Goal: Find specific page/section: Find specific page/section

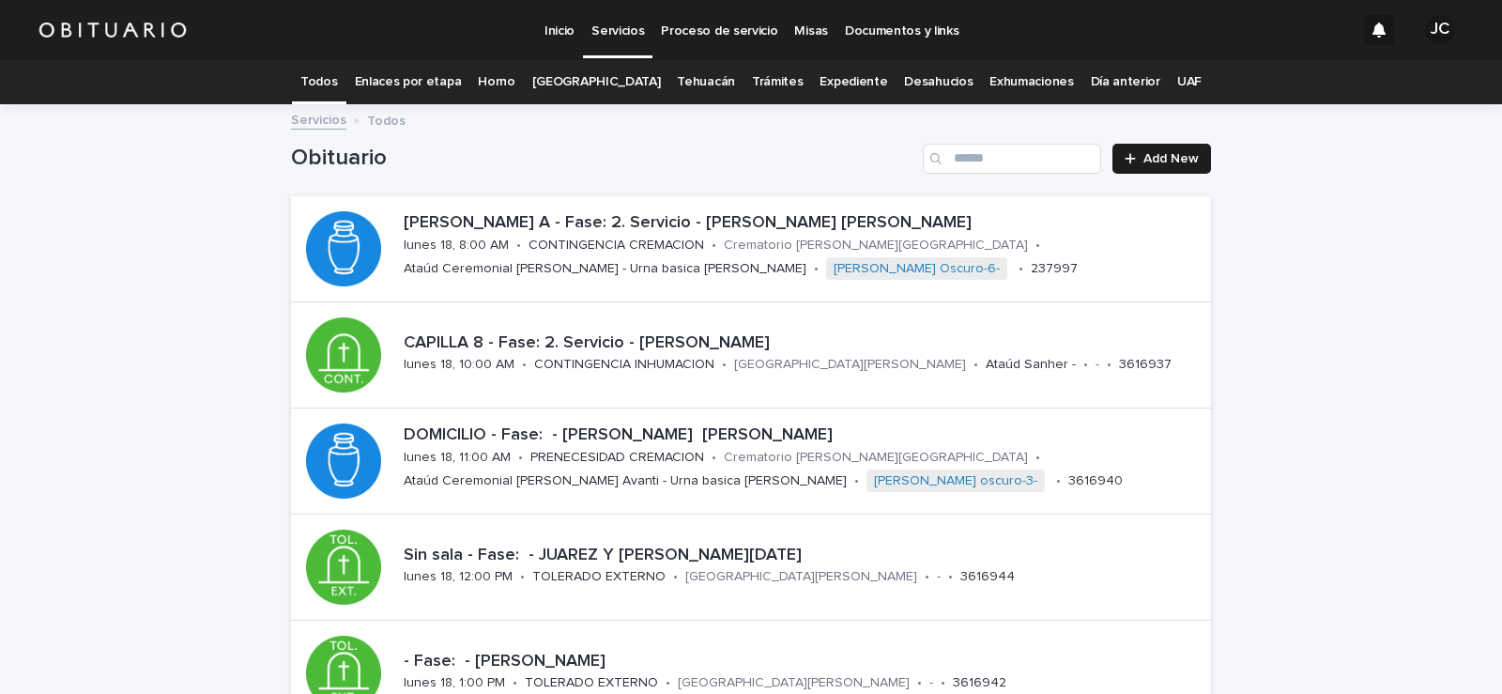
click at [850, 84] on link "Expediente" at bounding box center [854, 82] width 68 height 44
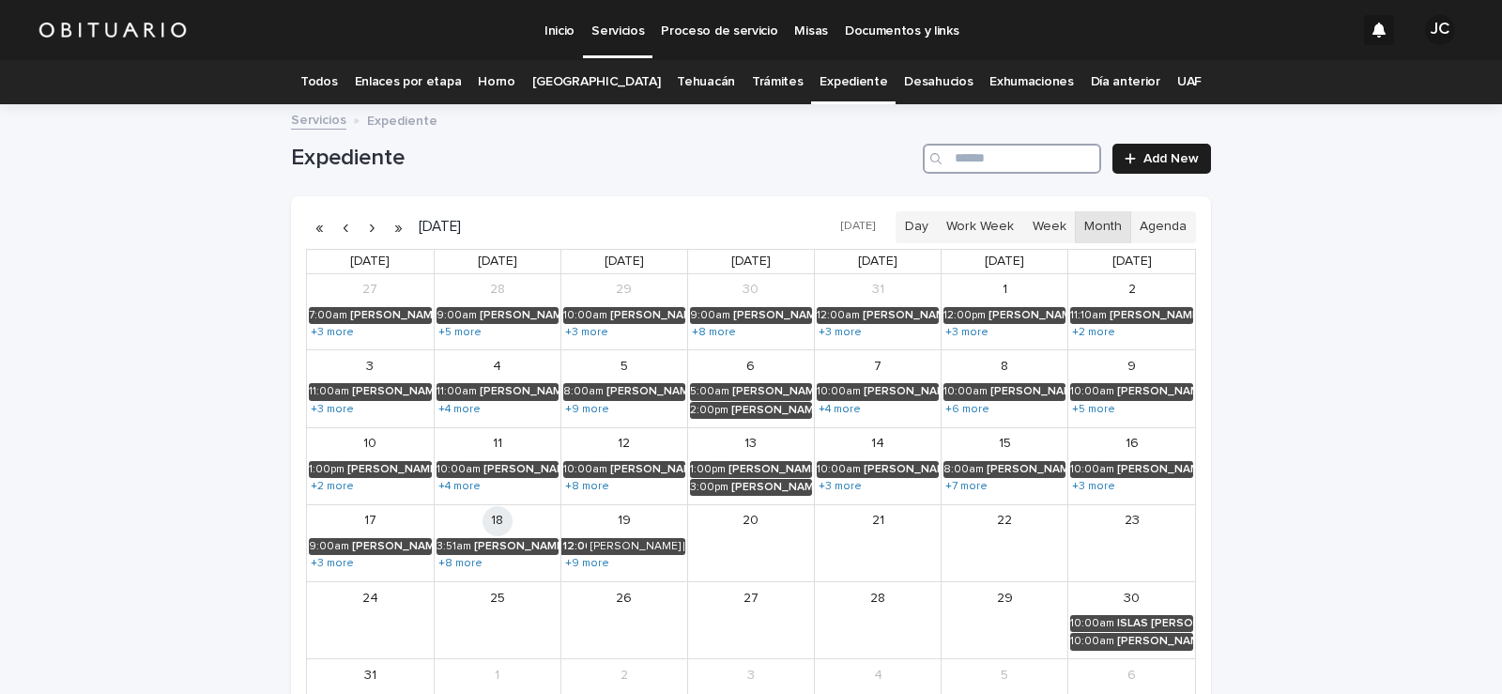
click at [973, 166] on input "Search" at bounding box center [1012, 159] width 178 height 30
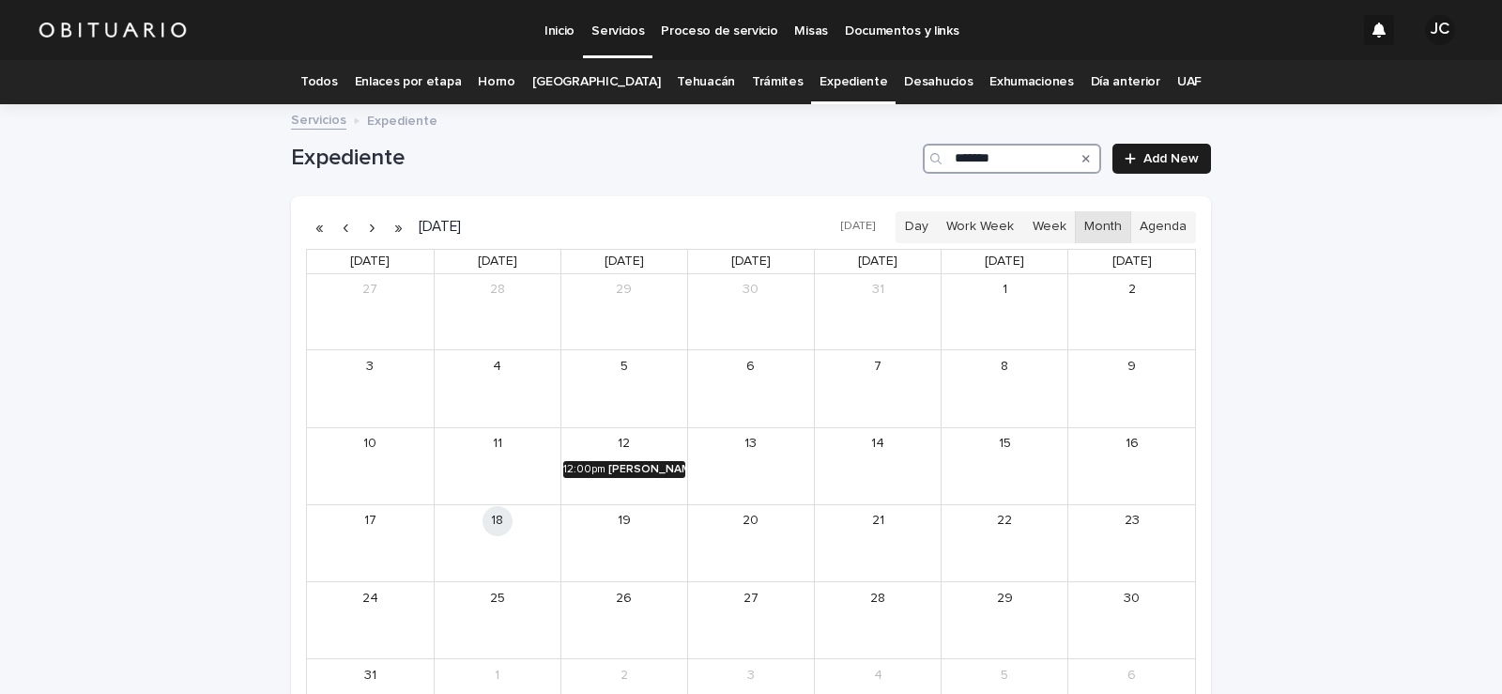
click at [614, 467] on div "[PERSON_NAME]" at bounding box center [646, 469] width 77 height 13
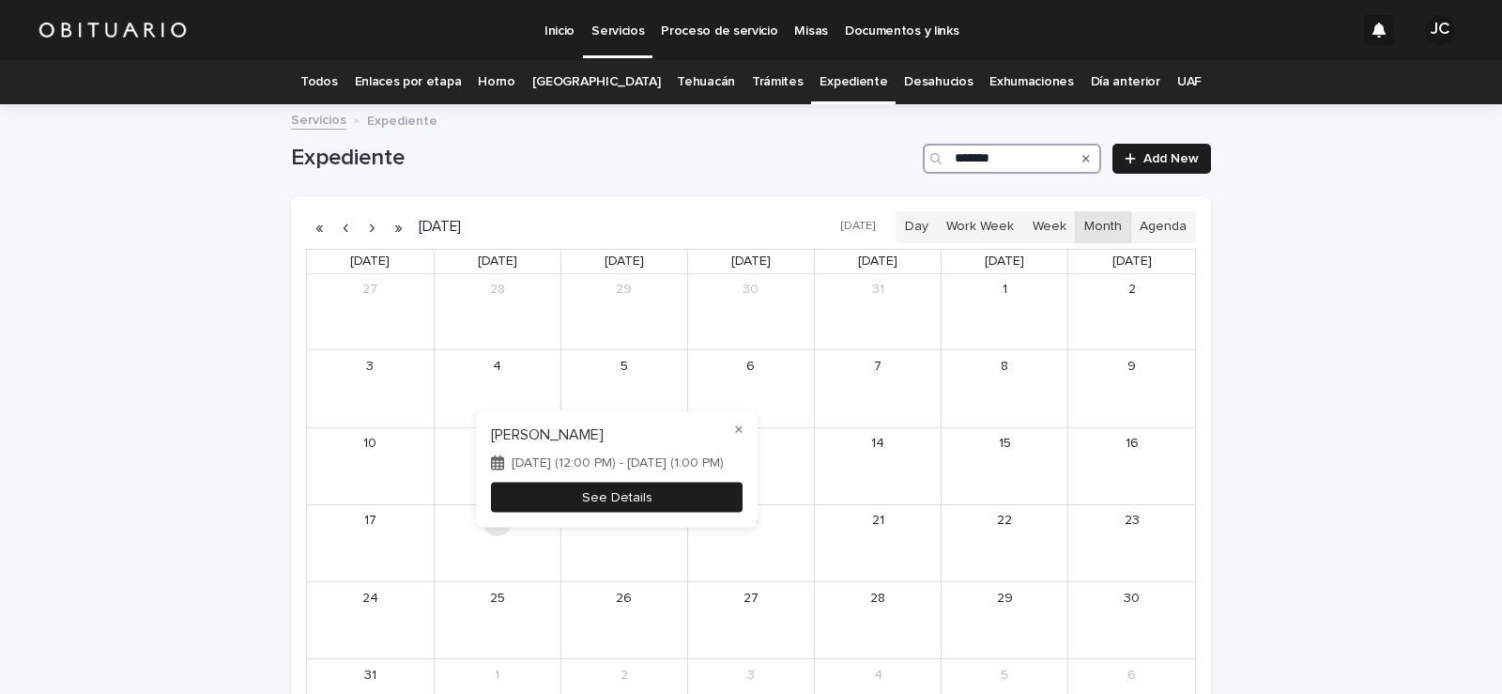
type input "*******"
click at [626, 493] on button "See Details" at bounding box center [617, 497] width 252 height 31
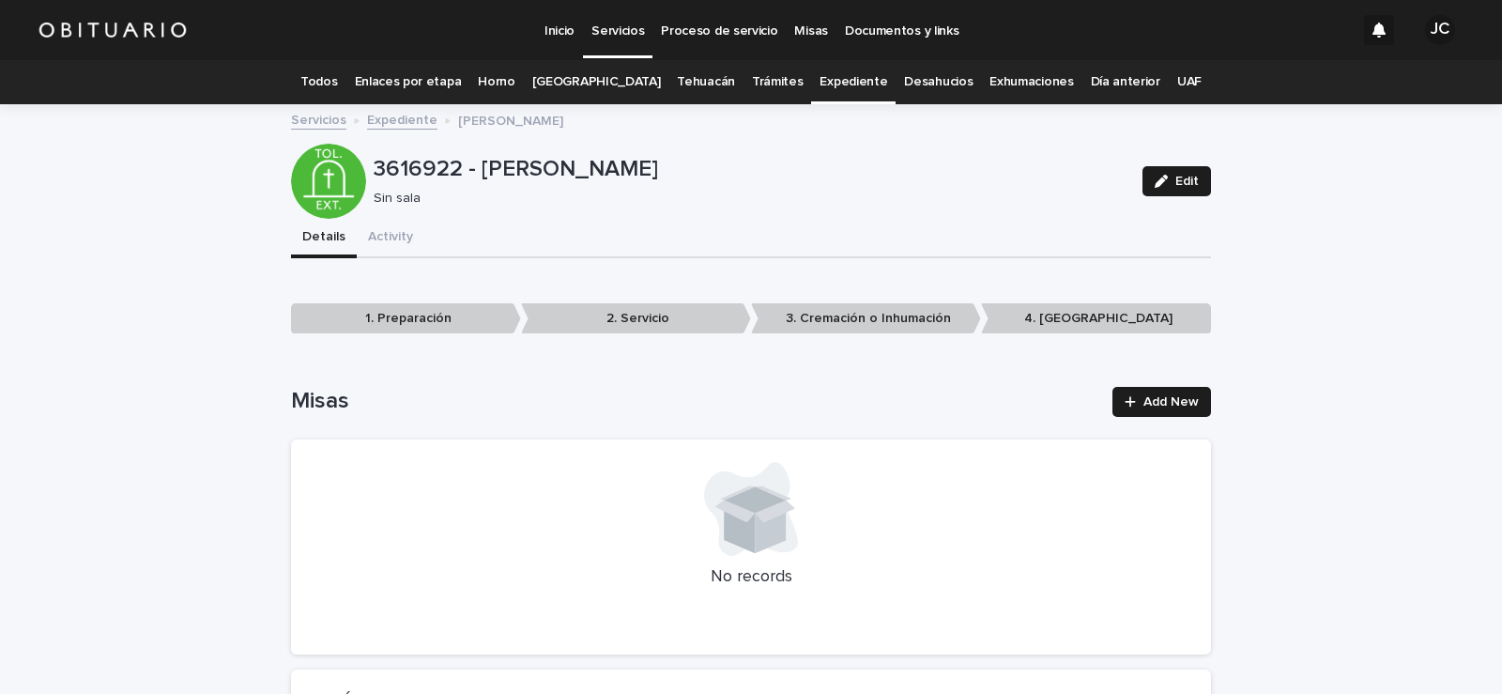
click at [846, 88] on link "Expediente" at bounding box center [854, 82] width 68 height 44
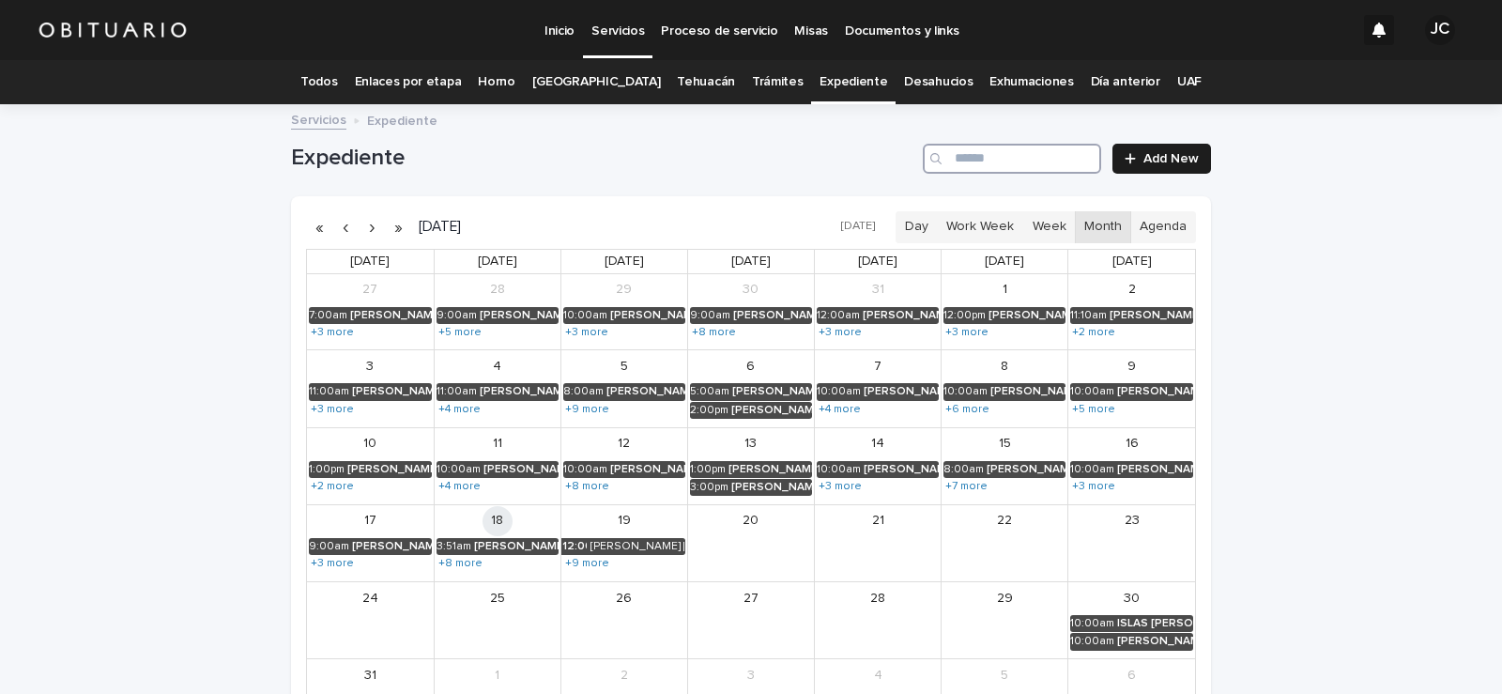
click at [1023, 166] on input "Search" at bounding box center [1012, 159] width 178 height 30
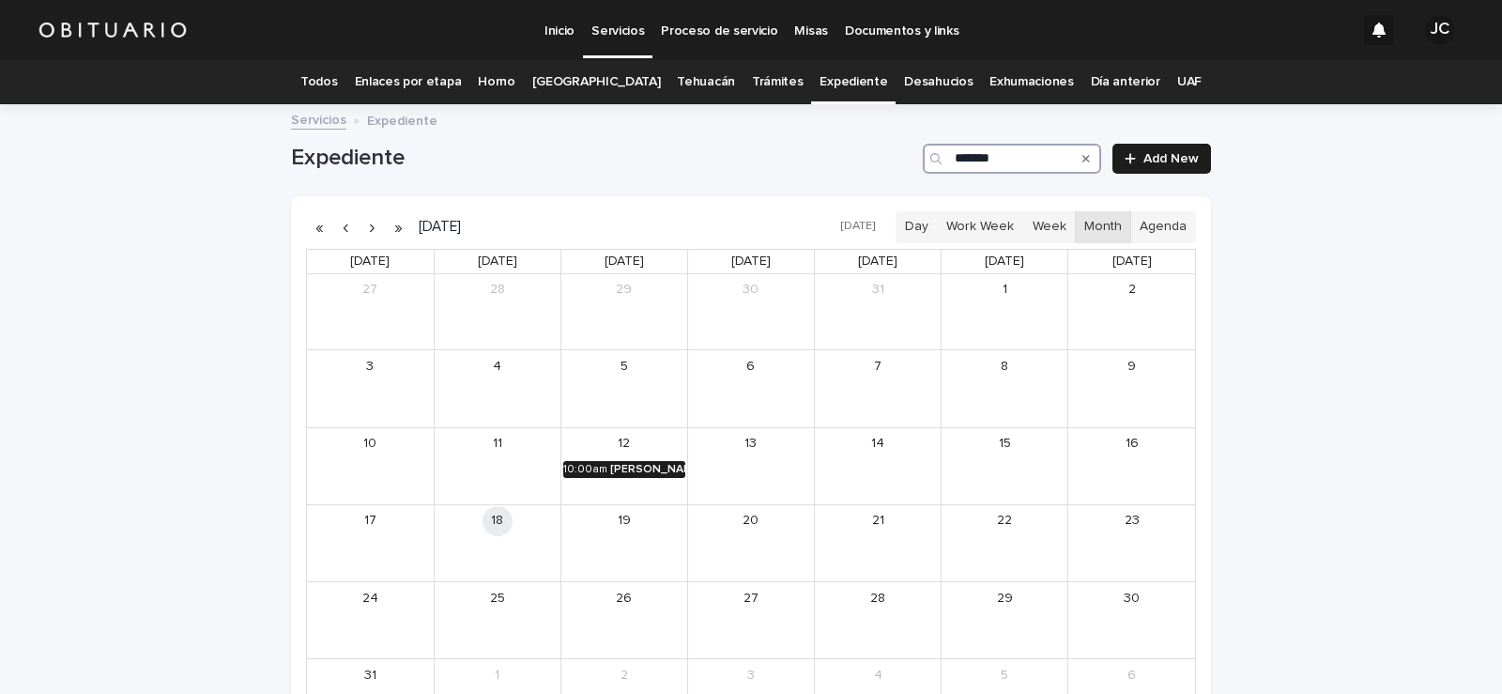
click at [630, 468] on div "[PERSON_NAME]" at bounding box center [647, 469] width 75 height 13
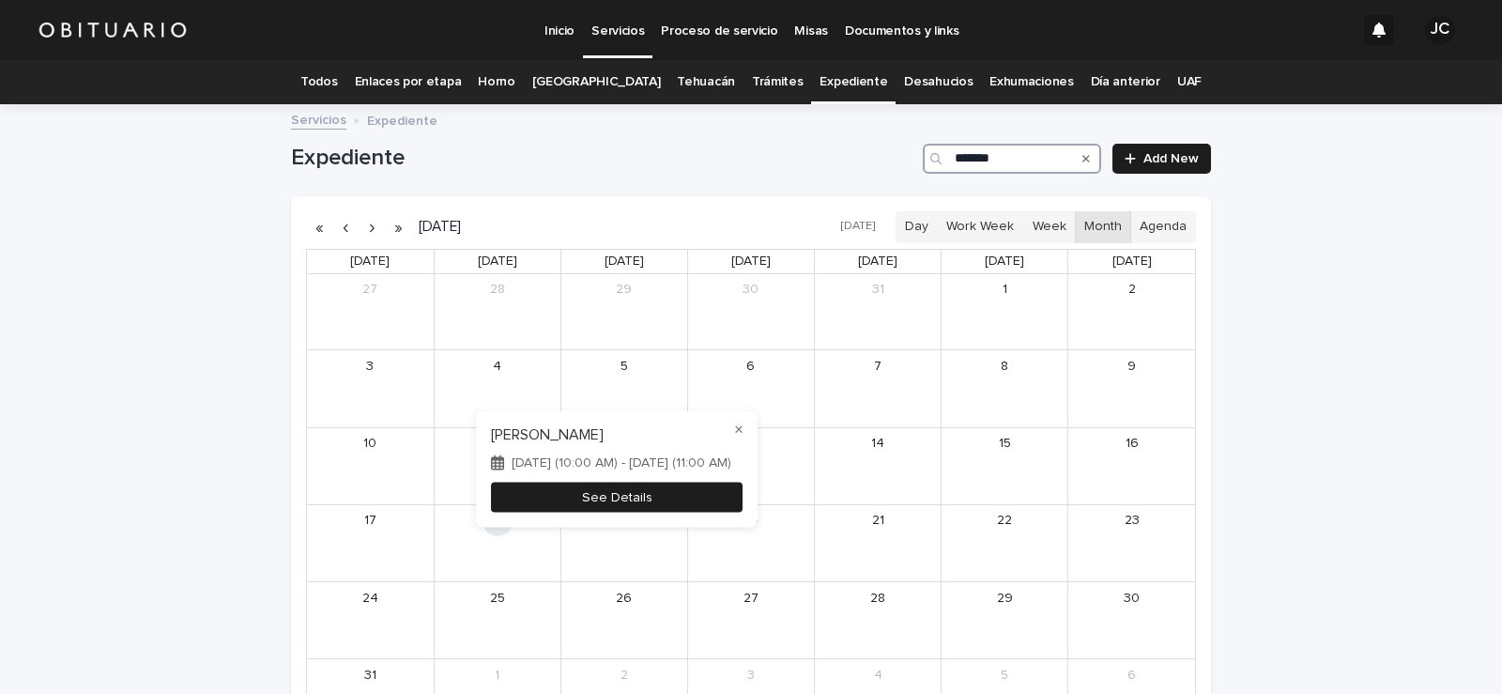
type input "*******"
click at [610, 498] on button "See Details" at bounding box center [617, 497] width 252 height 31
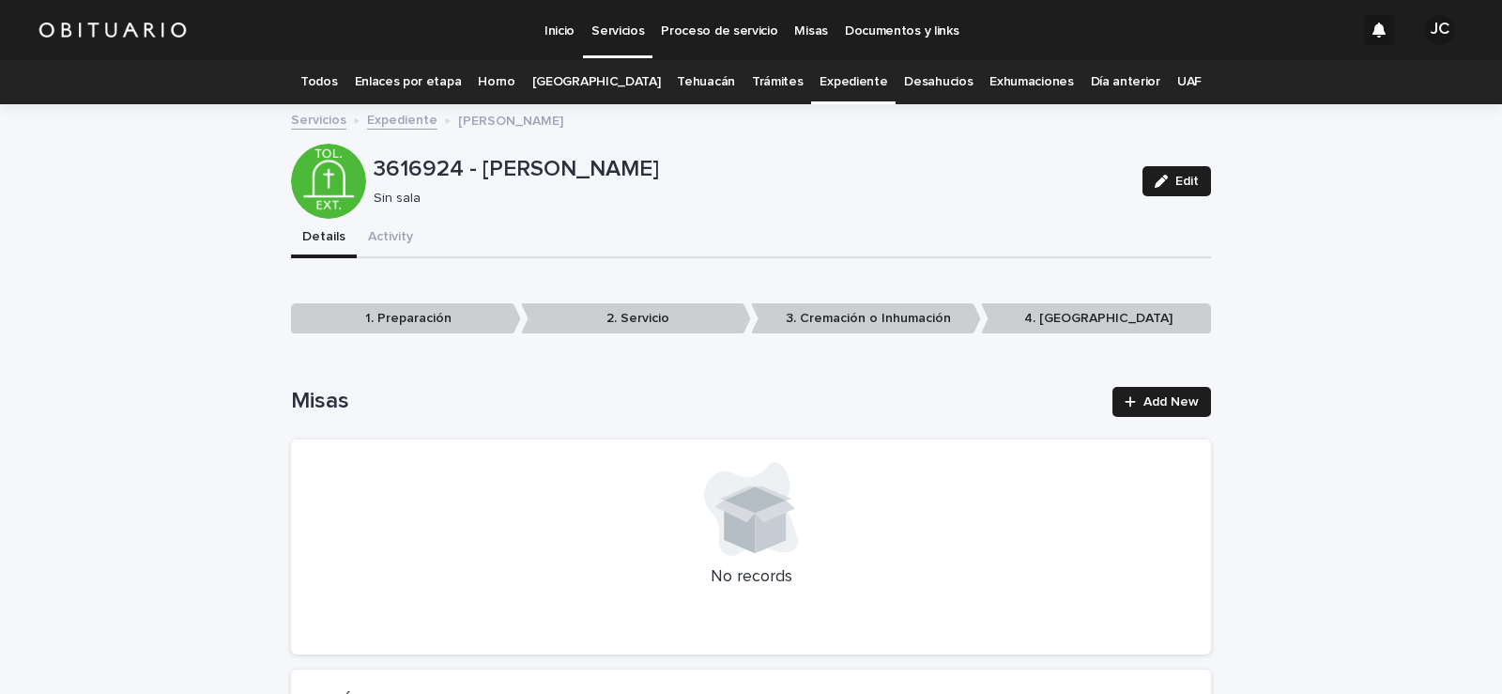
click at [822, 80] on link "Expediente" at bounding box center [854, 82] width 68 height 44
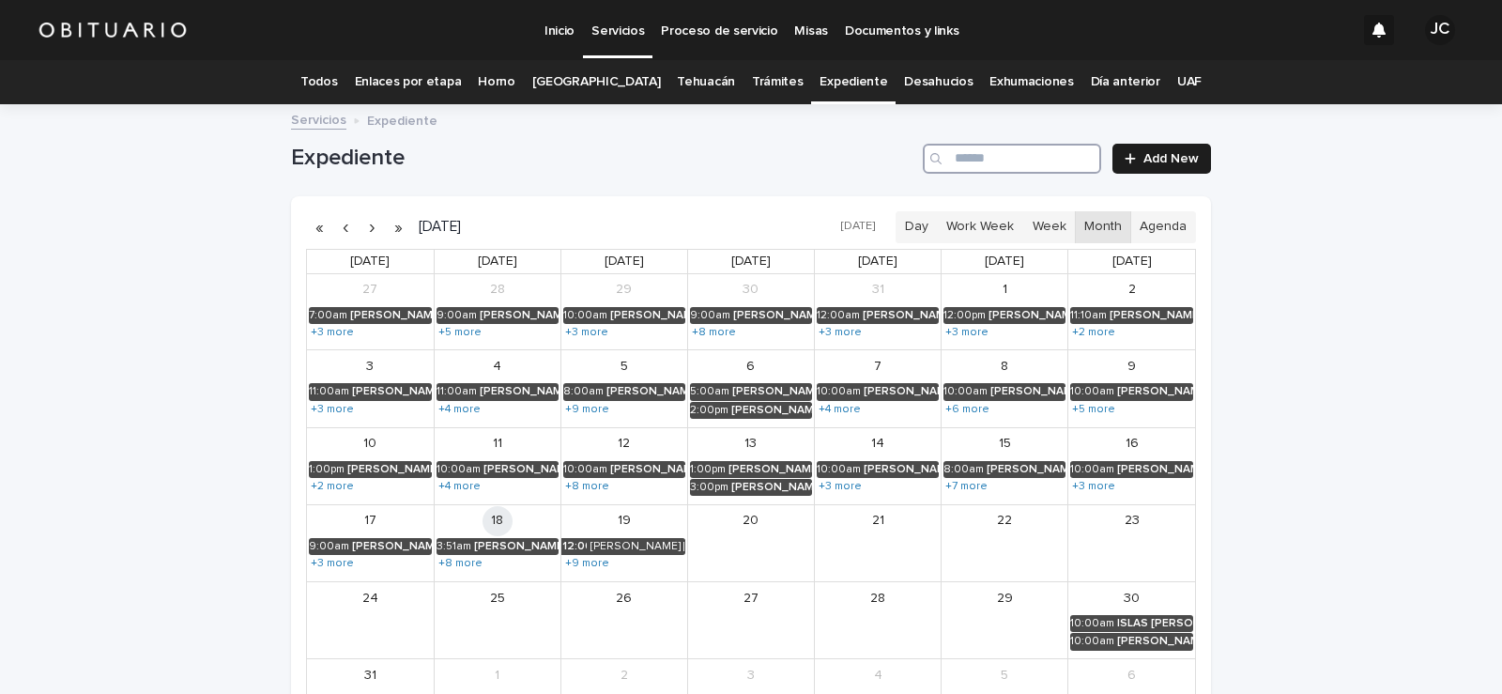
click at [985, 166] on input "Search" at bounding box center [1012, 159] width 178 height 30
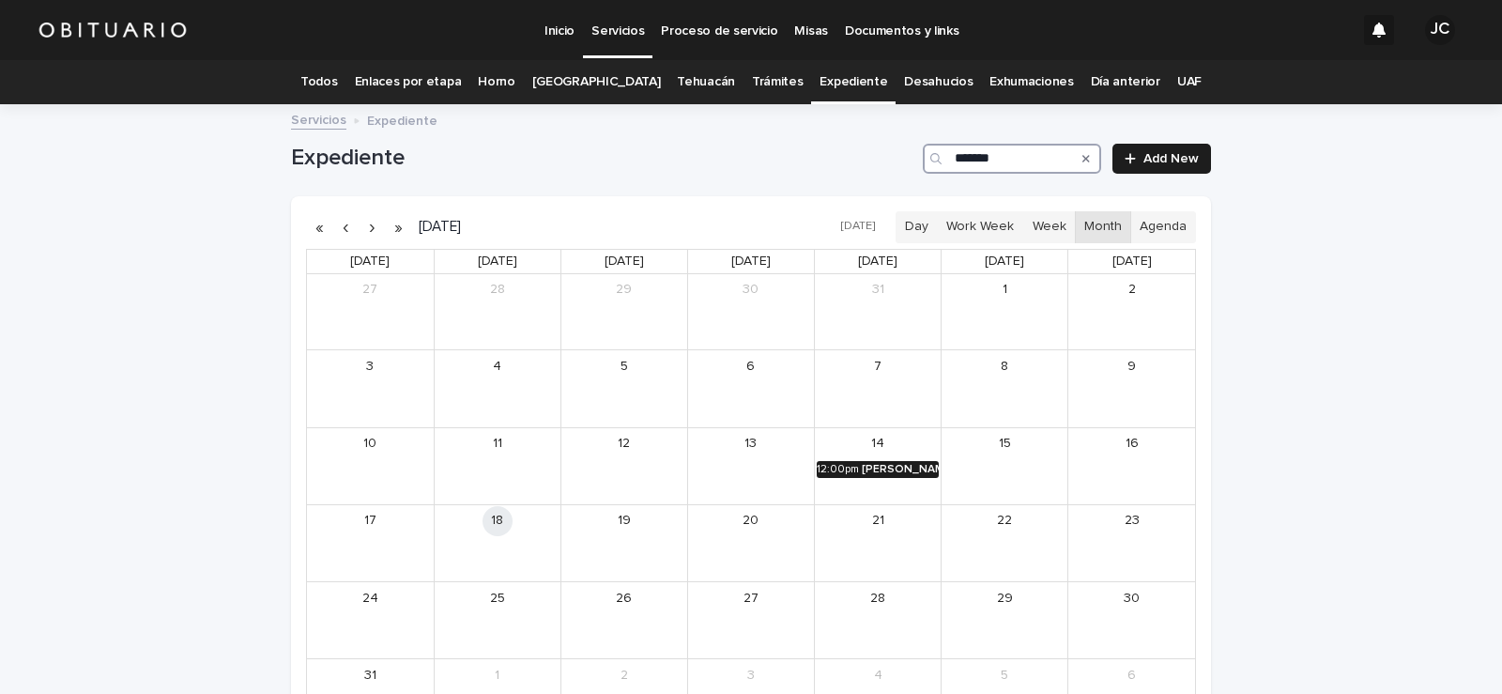
click at [890, 467] on div "[PERSON_NAME]" at bounding box center [900, 469] width 77 height 13
type input "*******"
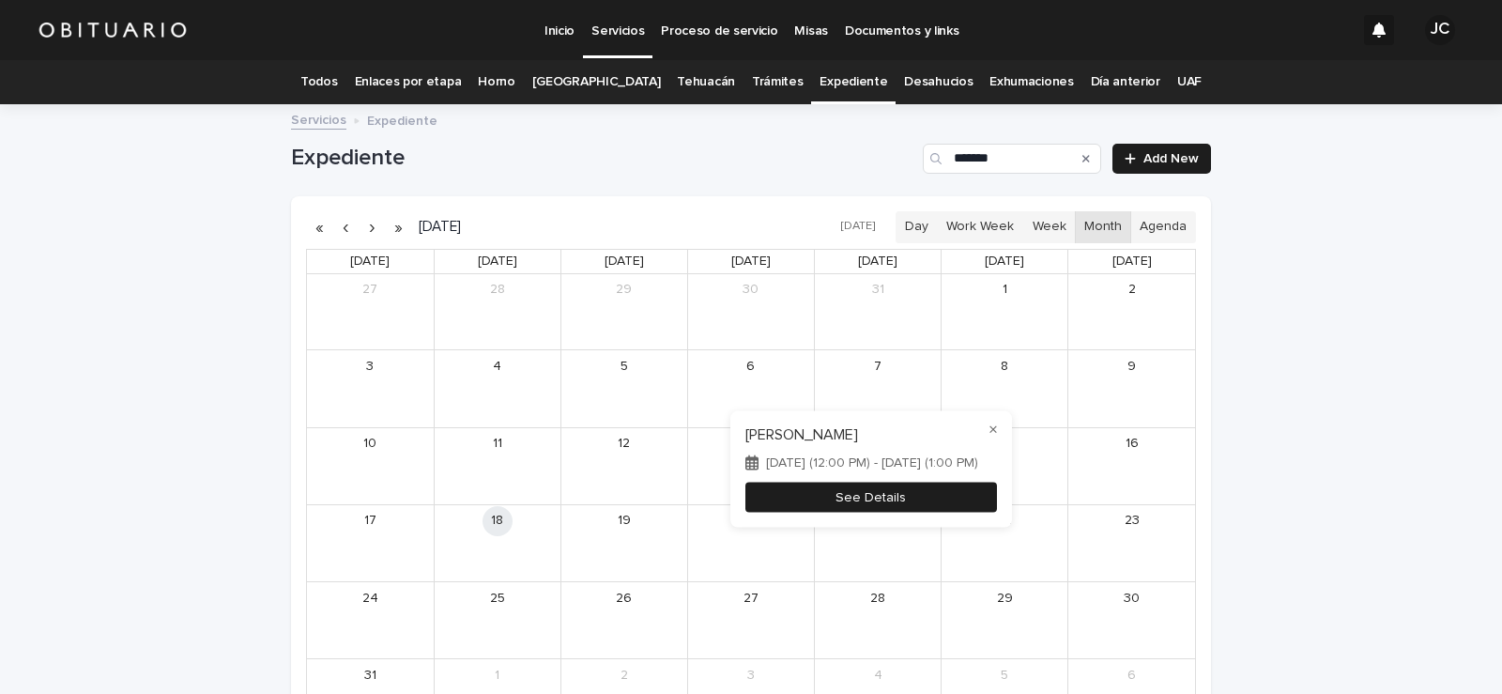
click at [852, 496] on button "See Details" at bounding box center [871, 497] width 252 height 31
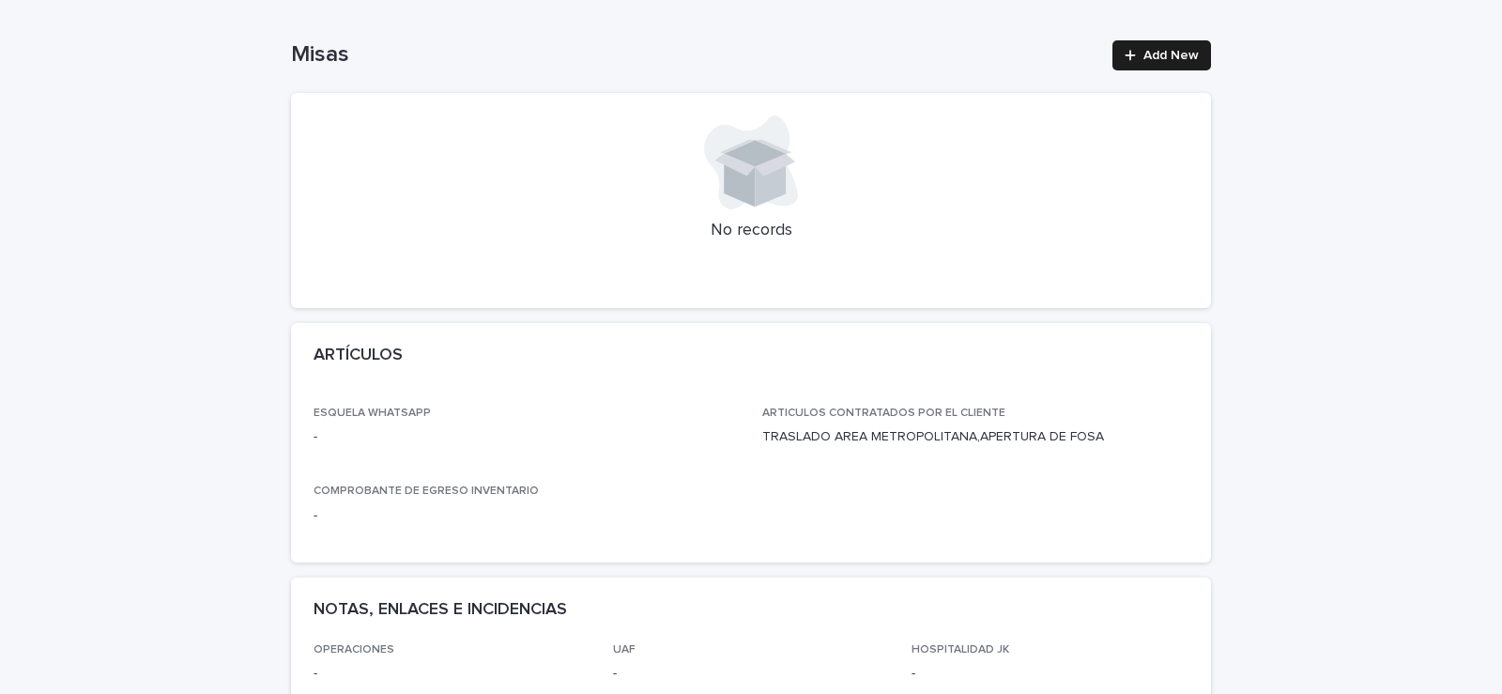
scroll to position [376, 0]
